Goal: Task Accomplishment & Management: Use online tool/utility

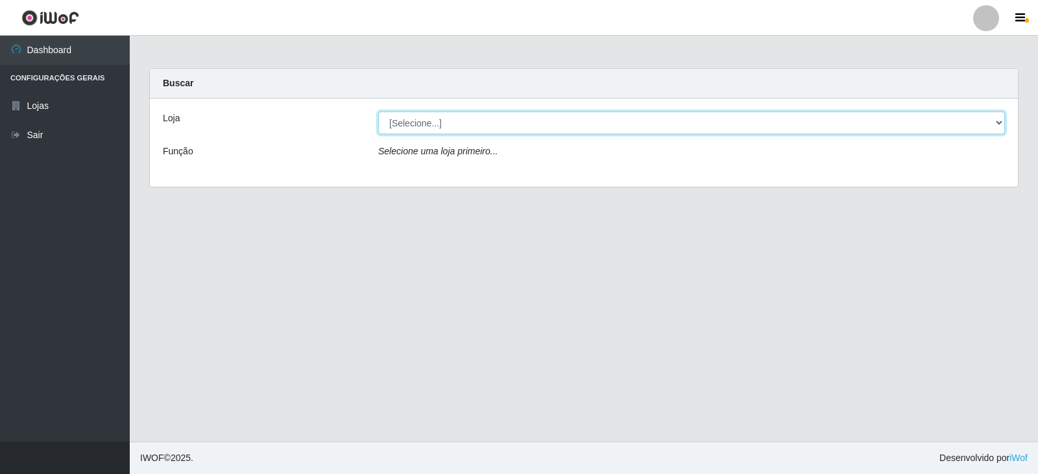
click at [999, 123] on select "[Selecione...] SuperFácil Atacado - [GEOGRAPHIC_DATA]" at bounding box center [691, 123] width 626 height 23
select select "504"
click at [378, 112] on select "[Selecione...] SuperFácil Atacado - [GEOGRAPHIC_DATA]" at bounding box center [691, 123] width 626 height 23
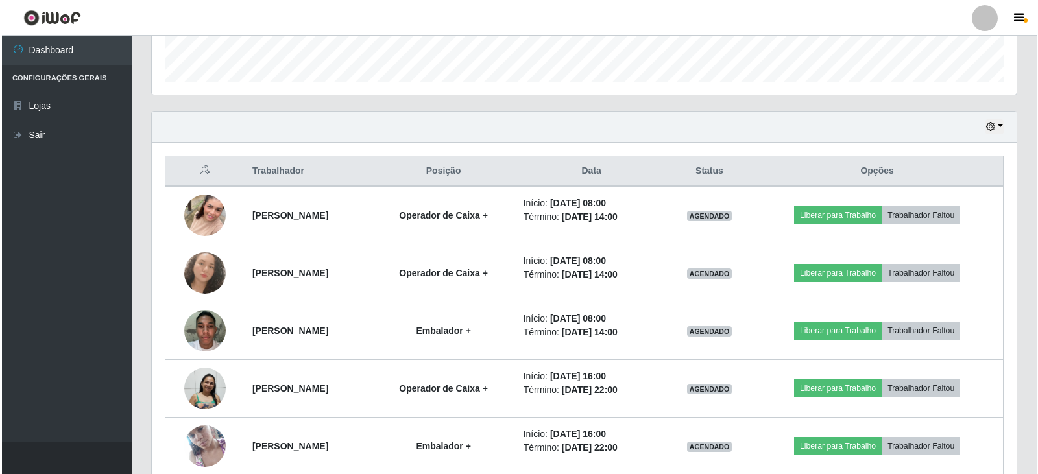
scroll to position [445, 0]
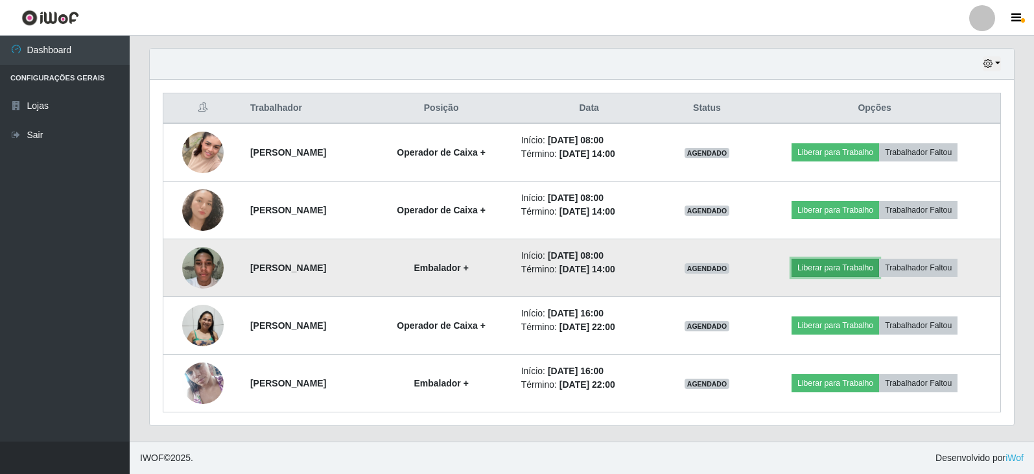
click at [846, 268] on button "Liberar para Trabalho" at bounding box center [836, 268] width 88 height 18
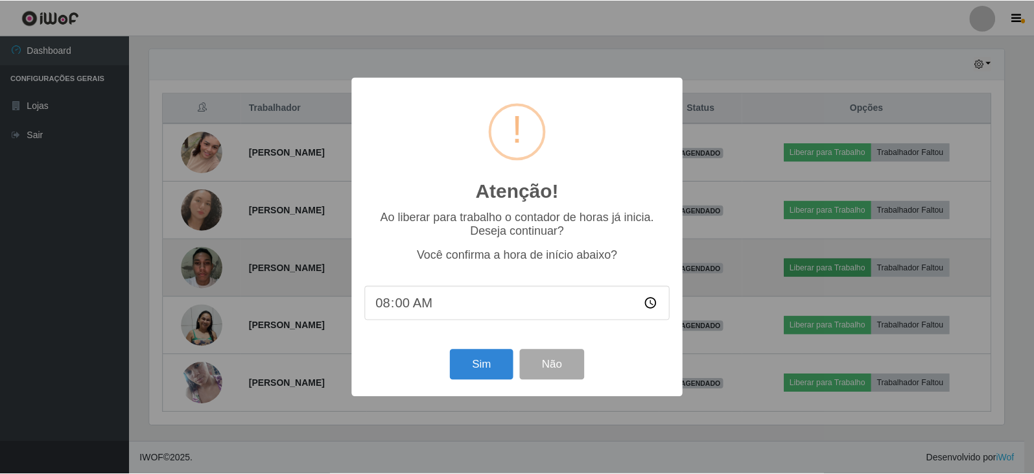
scroll to position [269, 858]
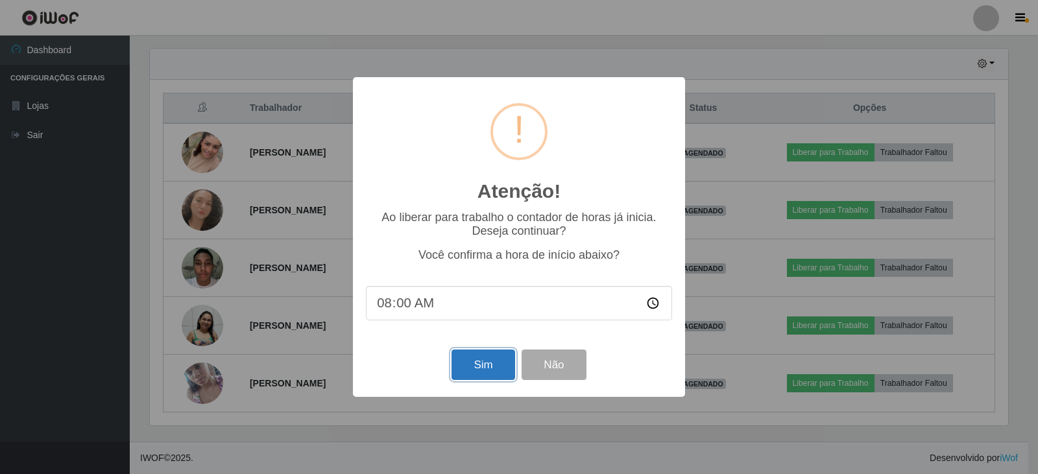
click at [504, 364] on button "Sim" at bounding box center [482, 365] width 63 height 30
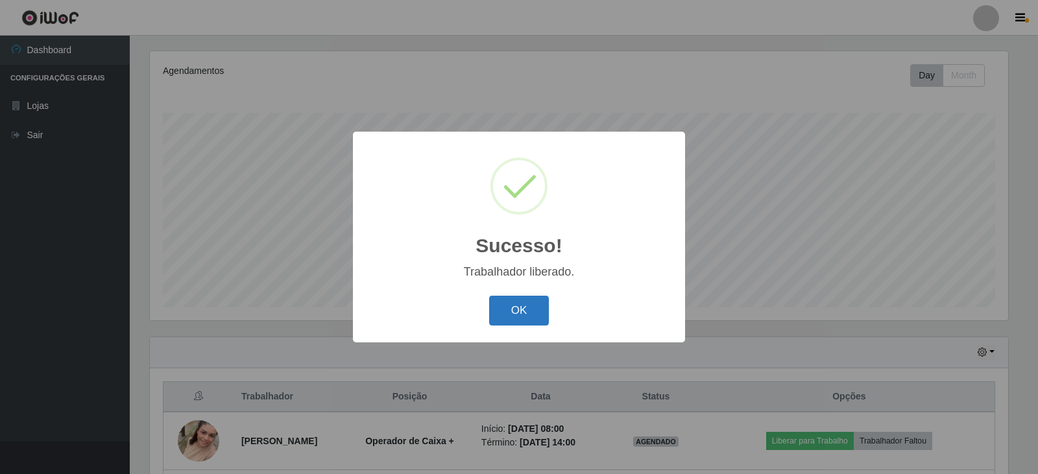
click at [508, 304] on button "OK" at bounding box center [519, 311] width 60 height 30
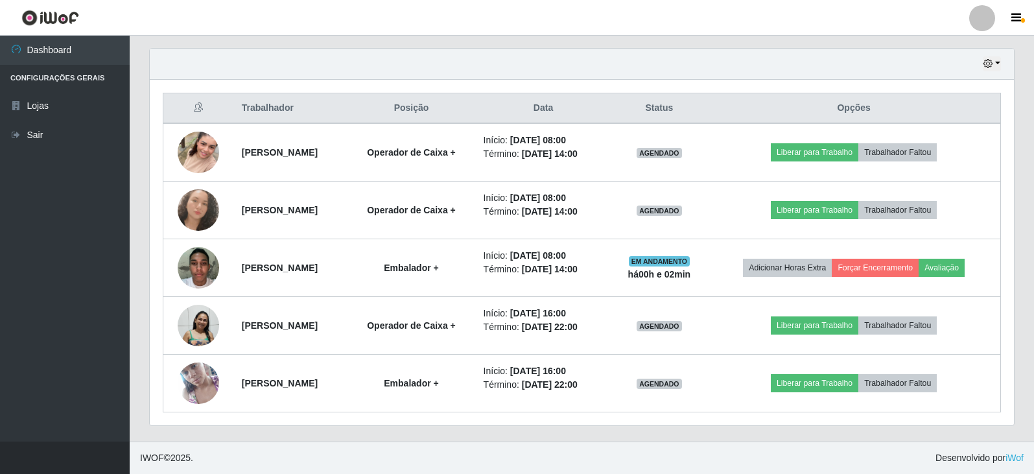
scroll to position [409, 0]
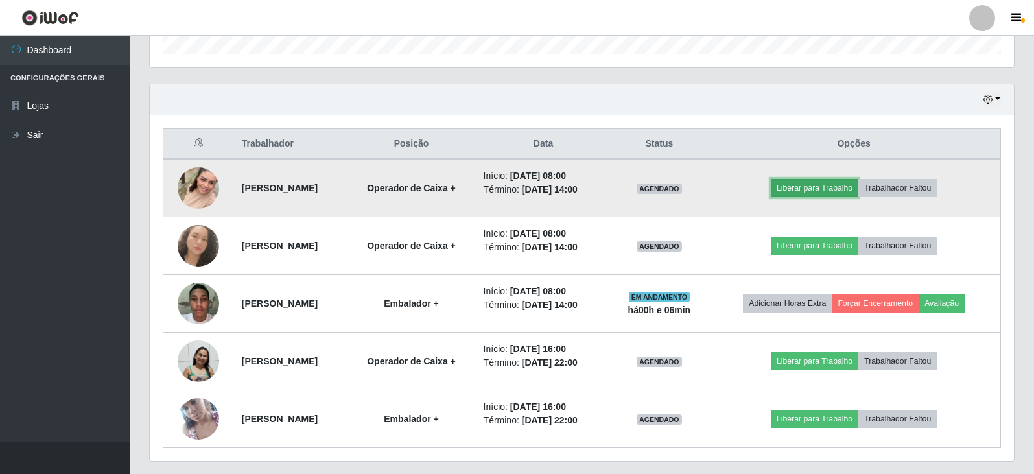
click at [846, 188] on button "Liberar para Trabalho" at bounding box center [815, 188] width 88 height 18
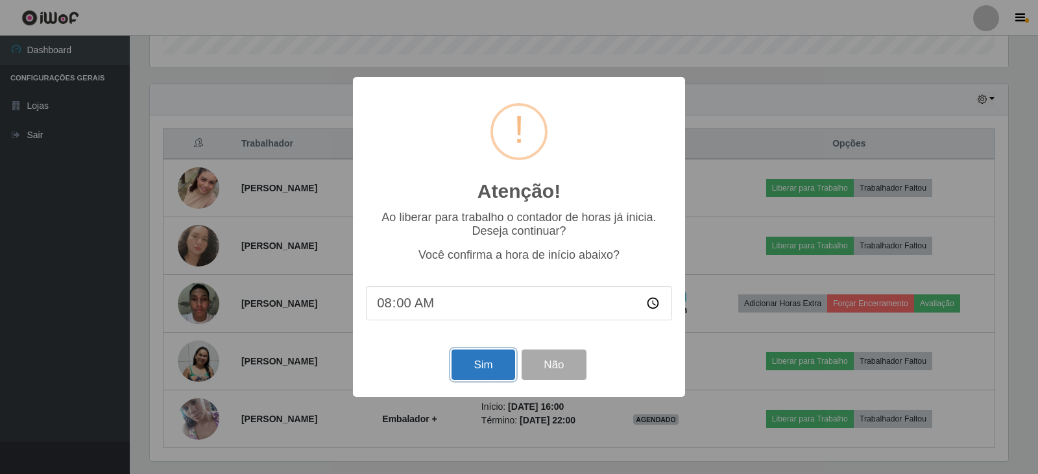
click at [482, 375] on button "Sim" at bounding box center [482, 365] width 63 height 30
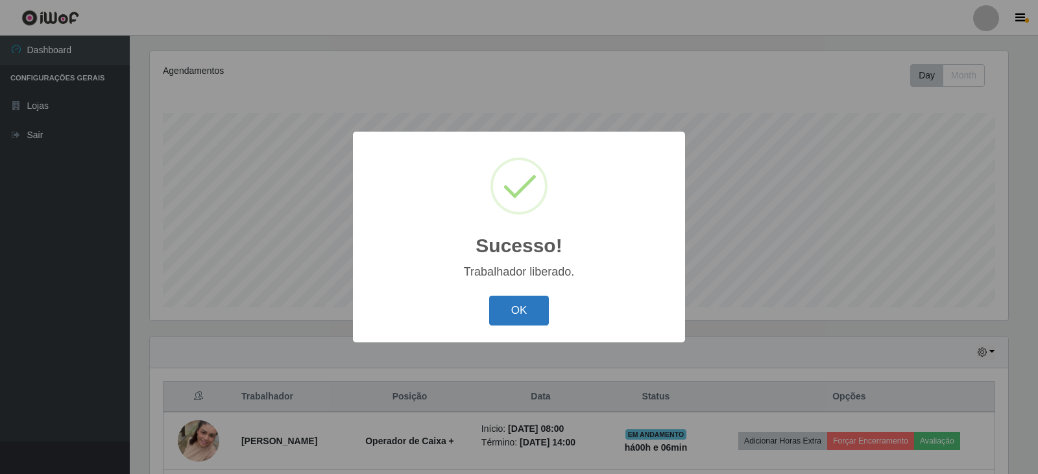
click at [529, 302] on button "OK" at bounding box center [519, 311] width 60 height 30
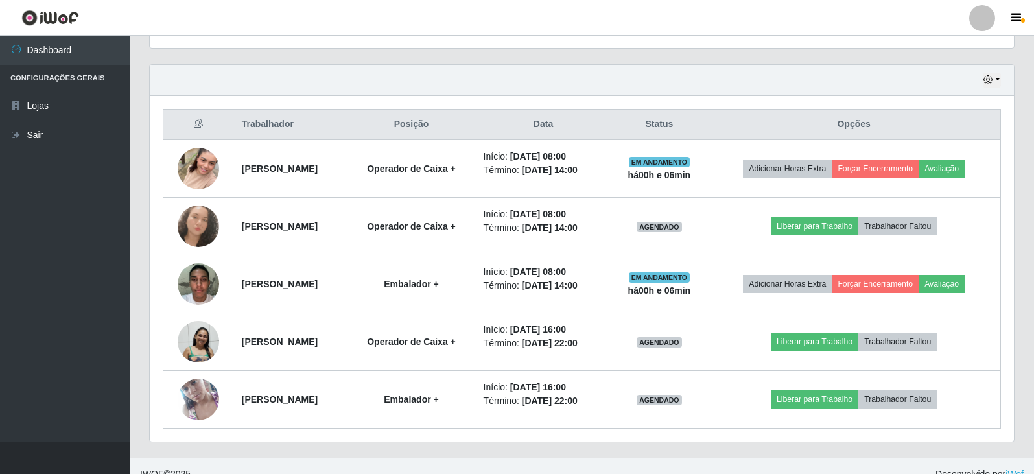
scroll to position [431, 0]
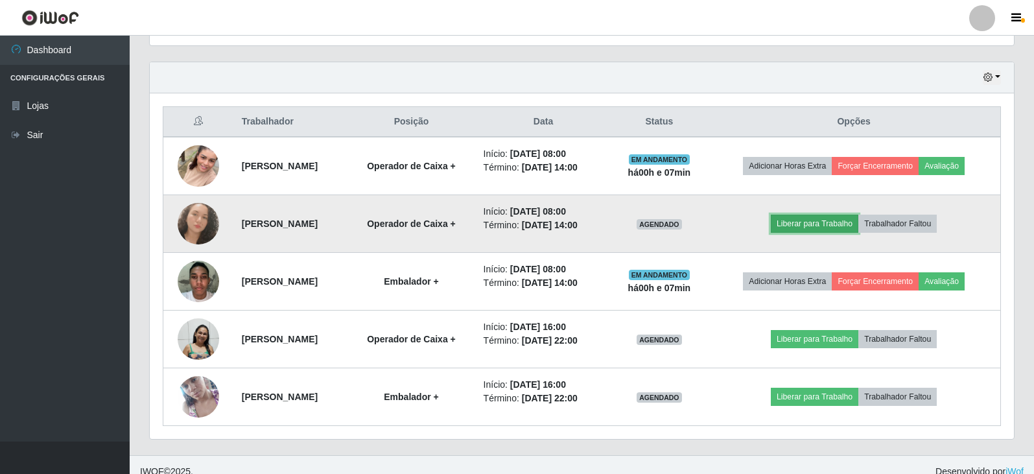
click at [822, 225] on button "Liberar para Trabalho" at bounding box center [815, 224] width 88 height 18
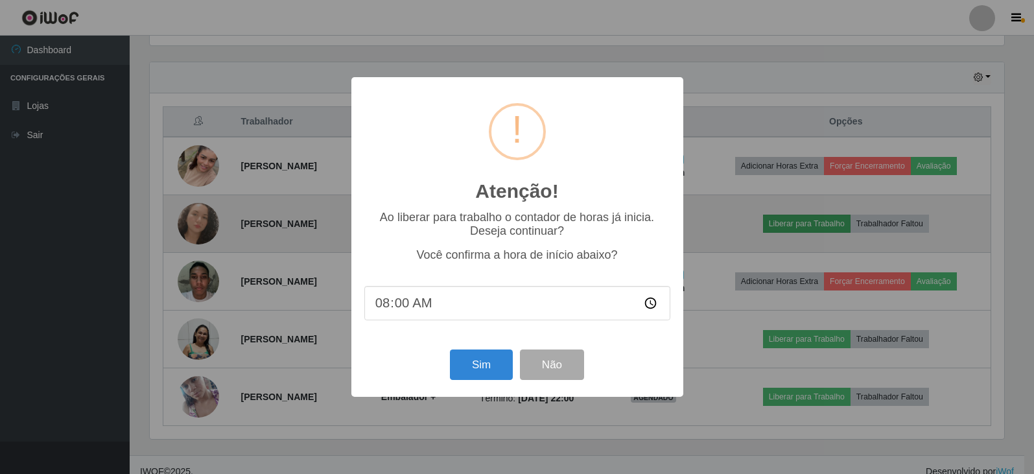
scroll to position [269, 858]
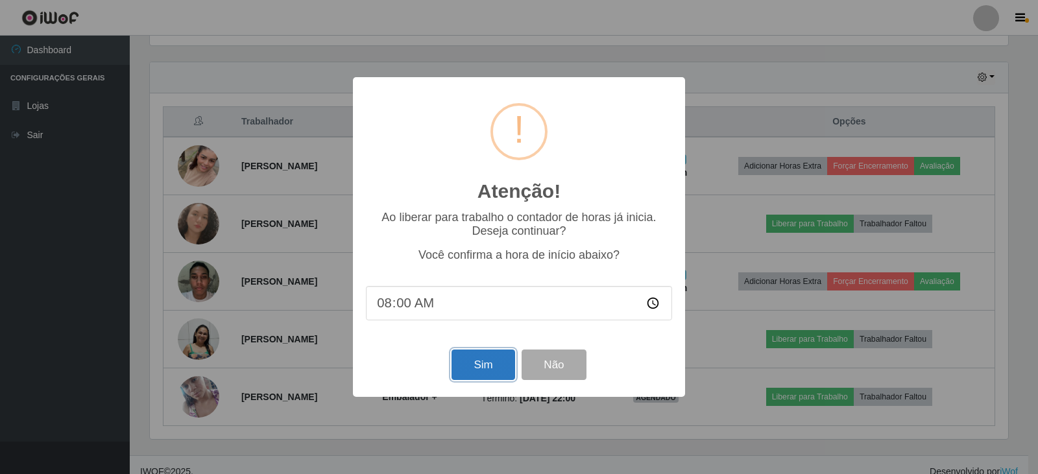
click at [481, 376] on button "Sim" at bounding box center [482, 365] width 63 height 30
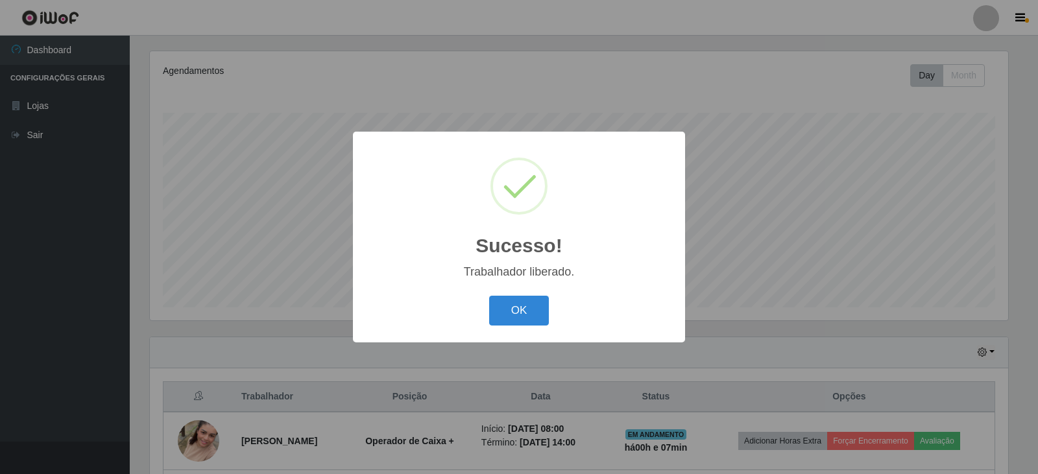
drag, startPoint x: 542, startPoint y: 307, endPoint x: 668, endPoint y: 303, distance: 126.5
click at [552, 308] on div "OK Cancel" at bounding box center [519, 310] width 306 height 37
drag, startPoint x: 512, startPoint y: 316, endPoint x: 537, endPoint y: 315, distance: 24.7
click at [516, 316] on button "OK" at bounding box center [519, 311] width 60 height 30
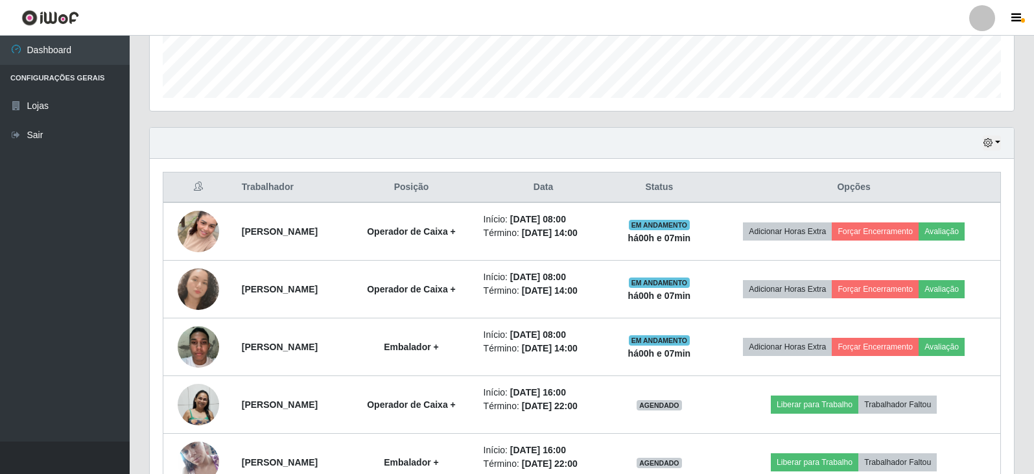
scroll to position [402, 0]
